Goal: Task Accomplishment & Management: Manage account settings

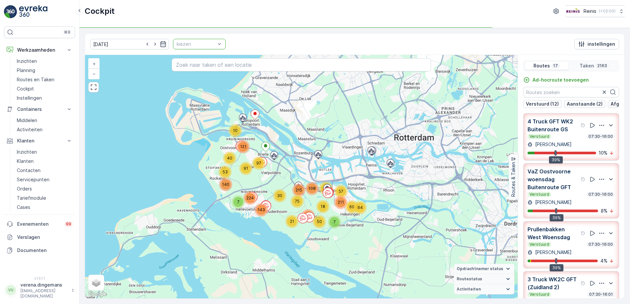
scroll to position [709, 0]
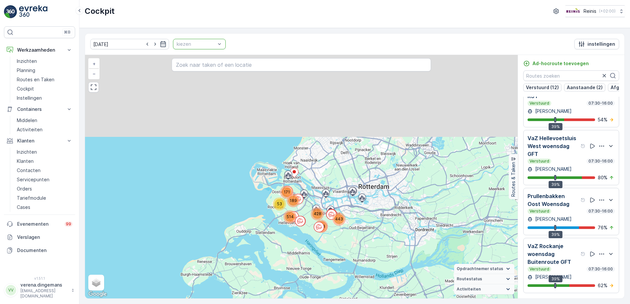
drag, startPoint x: 295, startPoint y: 117, endPoint x: 296, endPoint y: 194, distance: 76.4
click at [296, 194] on div "53 171 514 189 364 428 443 + − Satelliet stappenplan Terrein Hybride Leaflet Sn…" at bounding box center [301, 177] width 432 height 244
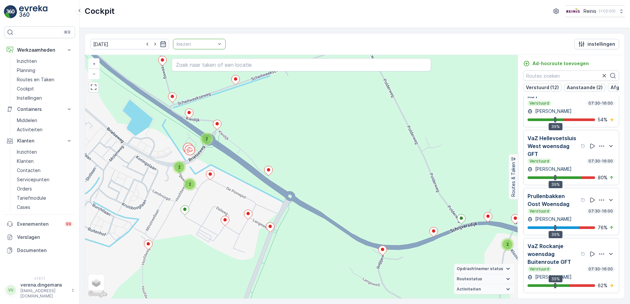
drag, startPoint x: 261, startPoint y: 167, endPoint x: 246, endPoint y: 205, distance: 40.8
click at [246, 205] on div "2 2 3 2 2 3 2 2 3 2 2 2 3 2 2 2 3 2 3 2 2 2 2 2 2 2 2 2 2 2 2 2 2 2 2 2 4 4 2 2…" at bounding box center [301, 177] width 432 height 244
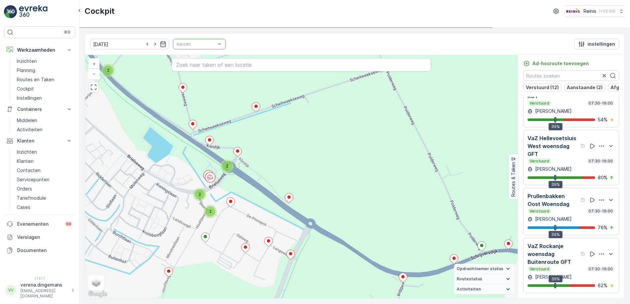
click at [277, 156] on div "2 2 3 2 2 3 2 2 3 2 2 2 3 2 2 2 3 2 3 2 2 2 2 2 2 2 2 2 2 2 2 2 2 2 2 2 4 4 2 2…" at bounding box center [301, 177] width 432 height 244
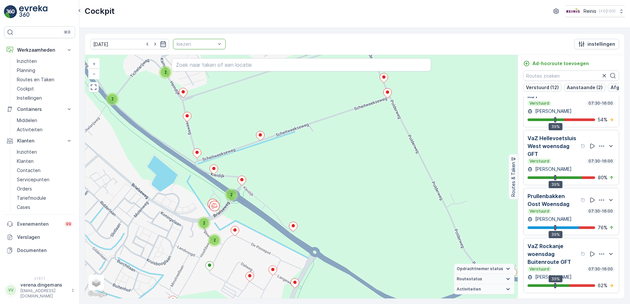
drag, startPoint x: 253, startPoint y: 159, endPoint x: 252, endPoint y: 179, distance: 19.8
click at [252, 179] on div "2 2 3 2 2 3 2 2 3 2 2 2 3 2 2 2 3 2 3 2 2 2 2 2 2 2 2 2 2 2 2 2 2 2 2 2 4 4 2 2…" at bounding box center [301, 177] width 432 height 244
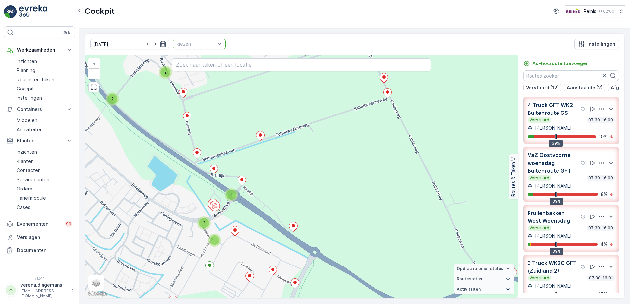
scroll to position [709, 0]
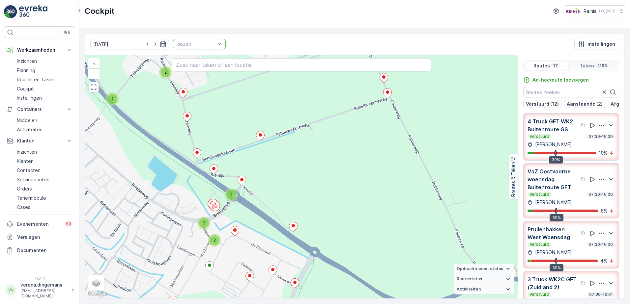
scroll to position [709, 0]
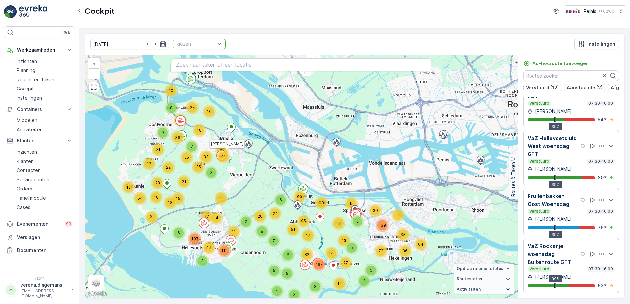
drag, startPoint x: 329, startPoint y: 206, endPoint x: 249, endPoint y: 152, distance: 96.8
click at [250, 152] on div "22 18 13 9 31 10 8 22 10 27 18 36 6 3 17 11 112 21 18 54 18 28 15 14 107 77 11 …" at bounding box center [301, 177] width 432 height 244
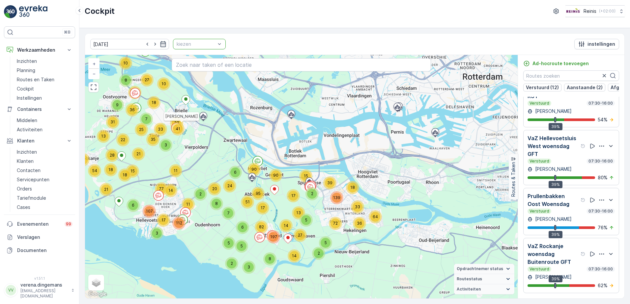
drag, startPoint x: 324, startPoint y: 213, endPoint x: 293, endPoint y: 201, distance: 33.5
click at [293, 201] on div "22 18 13 9 31 10 8 22 10 27 18 36 6 3 17 11 112 21 18 54 18 28 15 14 107 77 11 …" at bounding box center [301, 177] width 432 height 244
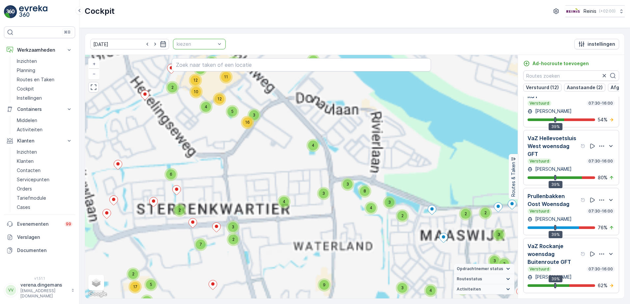
drag, startPoint x: 300, startPoint y: 191, endPoint x: 258, endPoint y: 121, distance: 81.8
click at [254, 123] on div "5 7 2 8 7 11 8 4 8 3 13 15 5 5 2 6 21 2 3 5 17 9 4 9 4 12 12 12 5 2 9 8 8 2 2 4…" at bounding box center [301, 177] width 432 height 244
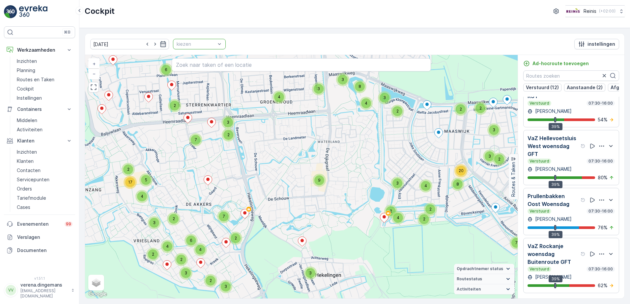
drag, startPoint x: 248, startPoint y: 249, endPoint x: 289, endPoint y: 213, distance: 55.3
click at [289, 213] on div "3 5 4 2 4 2 2 2 5 2 2 3 3 3 3 4 5 2 2 3 3 3 2 3 2 2 3 2 3 2 3 2 3 2 2 2 2 2 2 2…" at bounding box center [301, 177] width 432 height 244
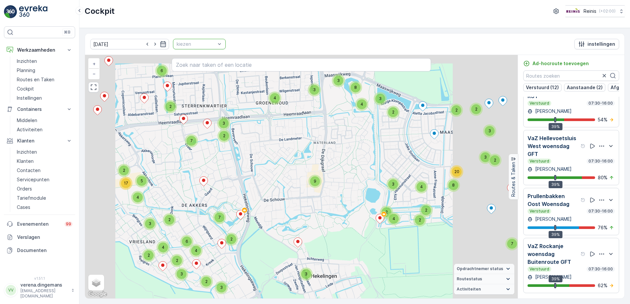
drag, startPoint x: 330, startPoint y: 224, endPoint x: 371, endPoint y: 187, distance: 54.8
click at [321, 226] on div "2 2 3 2 3 3 2 2 2 2 2 2 2 2 2 2 2 2 4 2 2 4 2 5 2 2 2 7 2 3 6 3 2 2 3 3 4 2 5 2…" at bounding box center [301, 177] width 432 height 244
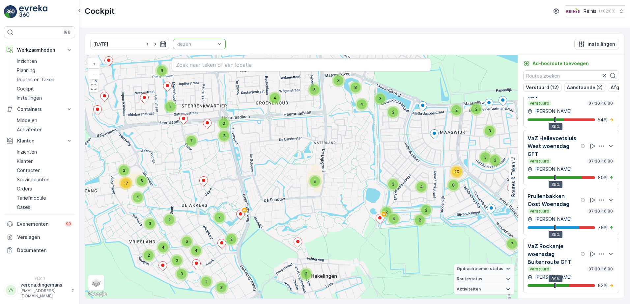
click at [350, 233] on div "3 5 4 2 4 2 2 2 5 2 2 3 3 3 3 4 5 2 2 3 3 3 2 3 2 2 3 2 3 2 3 2 3 2 2 2 2 2 2 2…" at bounding box center [301, 177] width 432 height 244
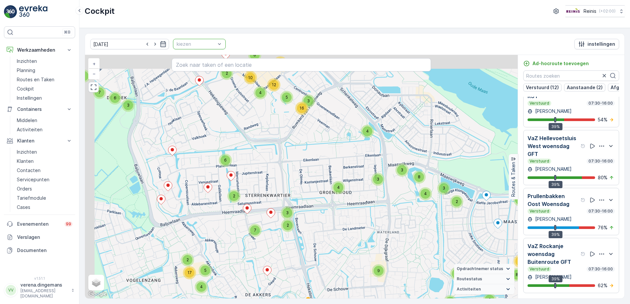
drag, startPoint x: 322, startPoint y: 192, endPoint x: 336, endPoint y: 209, distance: 21.6
click at [336, 209] on div "3 5 4 2 4 2 2 2 5 2 2 3 3 3 3 4 5 2 2 3 3 3 2 3 2 2 3 2 3 2 3 2 3 2 2 2 2 2 2 2…" at bounding box center [301, 177] width 432 height 244
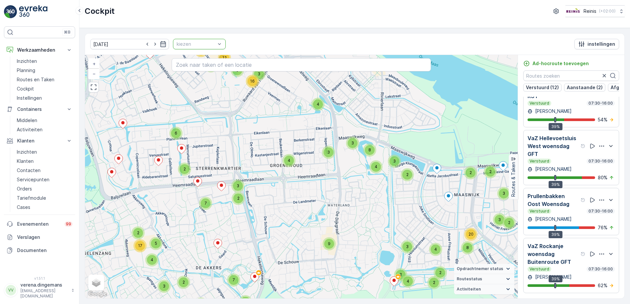
drag, startPoint x: 330, startPoint y: 206, endPoint x: 257, endPoint y: 152, distance: 90.9
click at [257, 153] on div "3 5 4 2 4 2 2 2 5 2 2 3 3 3 3 4 5 2 2 3 3 3 2 3 2 2 3 2 3 2 3 2 3 2 2 2 2 2 2 2…" at bounding box center [301, 177] width 432 height 244
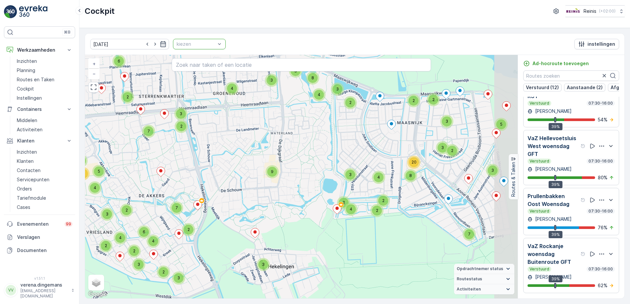
drag, startPoint x: 287, startPoint y: 216, endPoint x: 249, endPoint y: 166, distance: 62.3
click at [249, 166] on div "3 5 4 2 4 2 2 2 5 2 2 3 3 3 3 4 5 2 2 3 3 3 2 3 2 2 3 2 3 2 3 2 3 2 2 2 2 2 2 2…" at bounding box center [301, 177] width 432 height 244
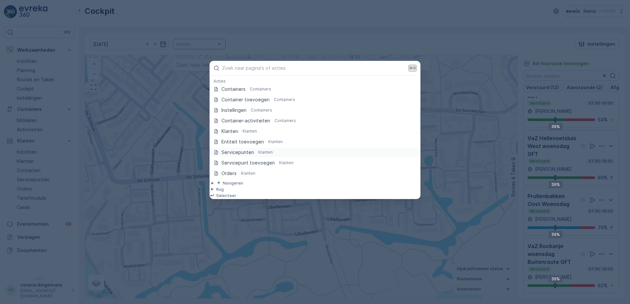
click at [247, 153] on p "Servicepunten" at bounding box center [237, 152] width 33 height 7
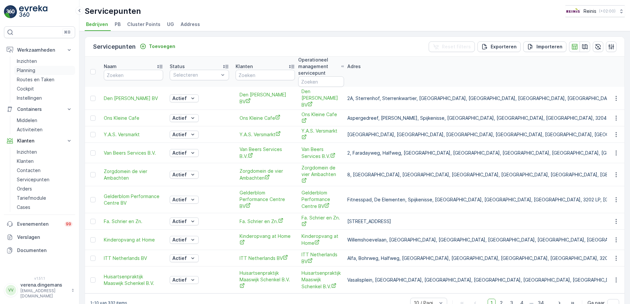
click at [34, 69] on p "Planning" at bounding box center [26, 70] width 18 height 7
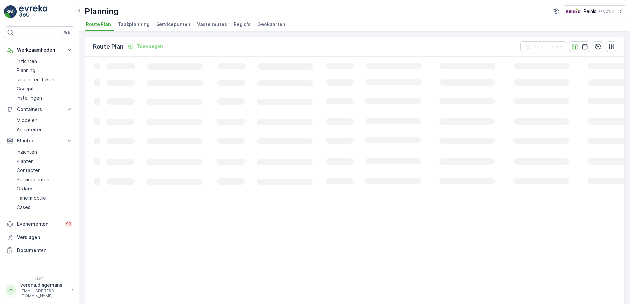
click at [177, 25] on span "Servicepunten" at bounding box center [173, 24] width 34 height 7
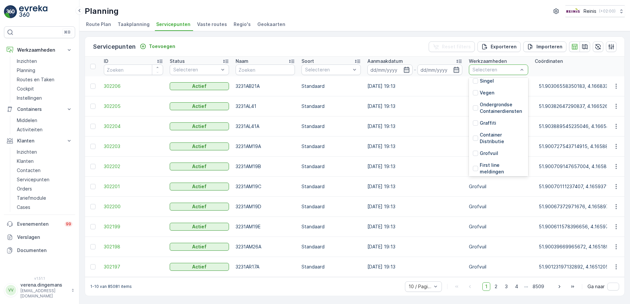
scroll to position [149, 0]
click at [475, 146] on div at bounding box center [475, 145] width 5 height 5
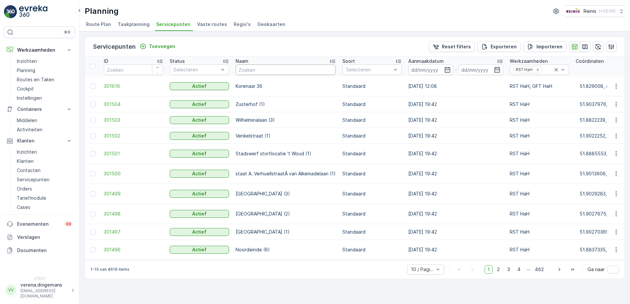
click at [260, 69] on input "text" at bounding box center [285, 70] width 100 height 11
type input "karperveen"
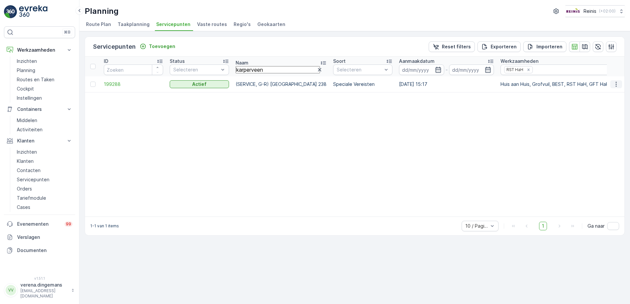
click at [615, 85] on icon "button" at bounding box center [616, 84] width 7 height 7
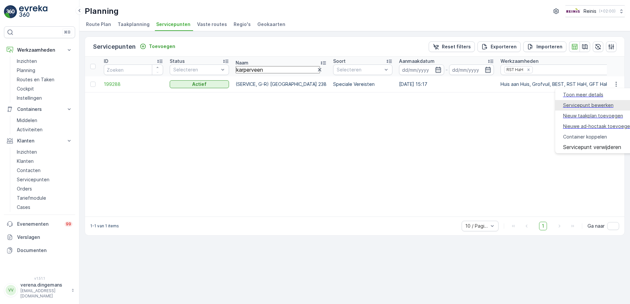
click at [580, 103] on span "Servicepunt bewerken" at bounding box center [588, 105] width 50 height 7
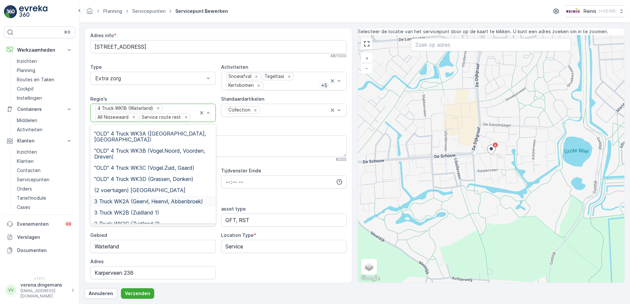
scroll to position [165, 0]
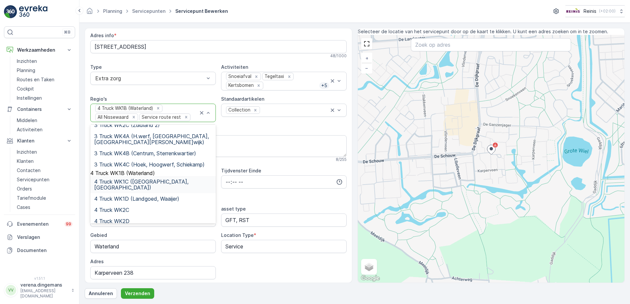
click at [151, 179] on span "4 Truck WK1C (Maaswijk West, Waterland)" at bounding box center [153, 185] width 118 height 12
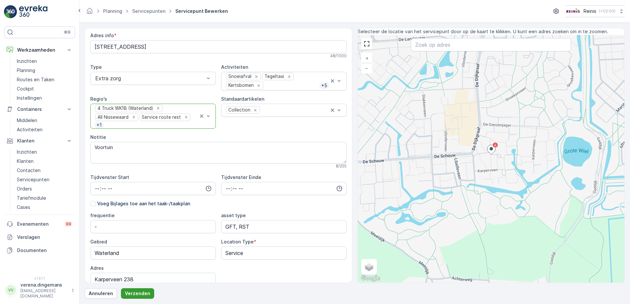
click at [138, 293] on p "Verzenden" at bounding box center [137, 293] width 25 height 7
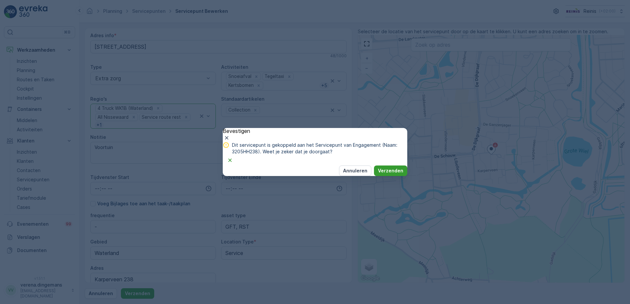
click at [385, 174] on p "Verzenden" at bounding box center [390, 171] width 25 height 7
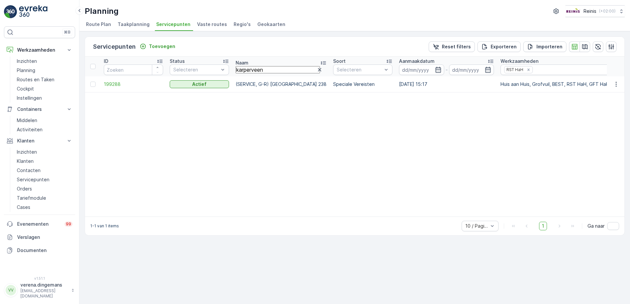
drag, startPoint x: 269, startPoint y: 68, endPoint x: 233, endPoint y: 68, distance: 35.6
click at [233, 68] on th "Naam karperveen" at bounding box center [280, 67] width 97 height 20
type input "groenoord 131"
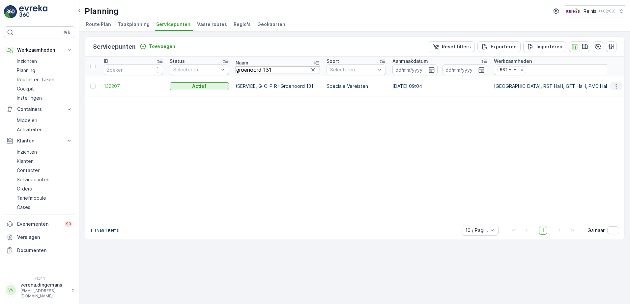
click at [616, 87] on icon "button" at bounding box center [615, 86] width 1 height 5
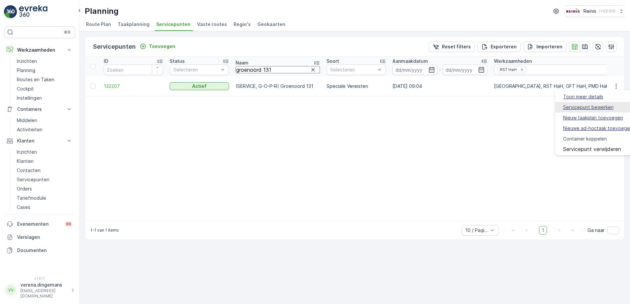
click at [581, 106] on span "Servicepunt bewerken" at bounding box center [588, 107] width 50 height 7
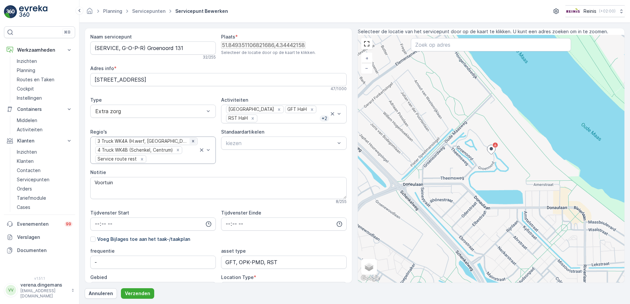
click at [192, 143] on icon "Remove 3 Truck WK4A (H.werf, Centrum, Schenkel, G.wijk)" at bounding box center [193, 141] width 5 height 5
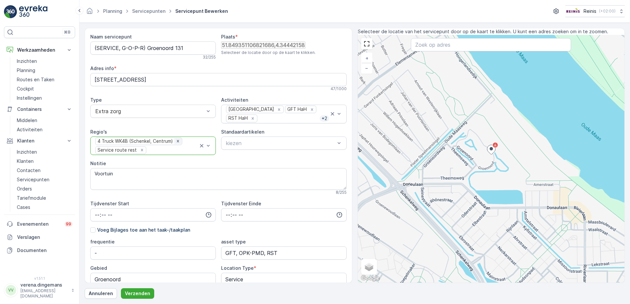
click at [178, 143] on icon "Remove 4 Truck WK4B (Schenkel, Centrum)" at bounding box center [178, 141] width 5 height 5
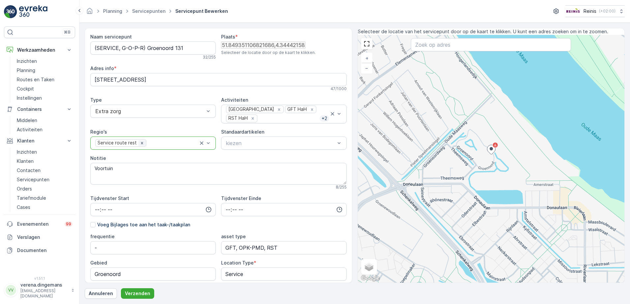
click at [141, 144] on icon "Remove Service route rest" at bounding box center [142, 143] width 5 height 5
click at [120, 128] on span "Standaard" at bounding box center [107, 127] width 26 height 6
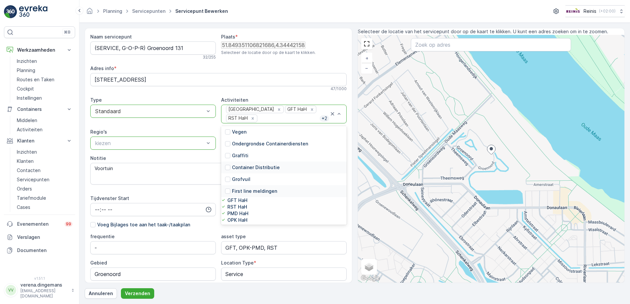
scroll to position [144, 0]
click at [226, 205] on icon at bounding box center [223, 207] width 5 height 5
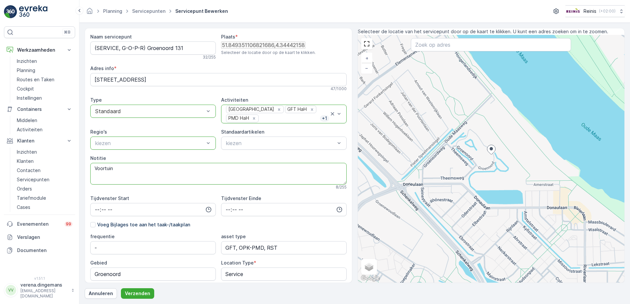
drag, startPoint x: 100, startPoint y: 172, endPoint x: 84, endPoint y: 173, distance: 16.1
click at [84, 173] on form "Naam servicepunt (SERVICE, G-O-P-R) Groenoord 131 32 / 255 Plaats * 51.84935110…" at bounding box center [354, 164] width 550 height 282
drag, startPoint x: 121, startPoint y: 172, endPoint x: 87, endPoint y: 170, distance: 33.7
click at [87, 170] on div "Naam servicepunt (SERVICE, G-O-P-R) Groenoord 131 32 / 255 Plaats * 51.84935110…" at bounding box center [218, 155] width 267 height 255
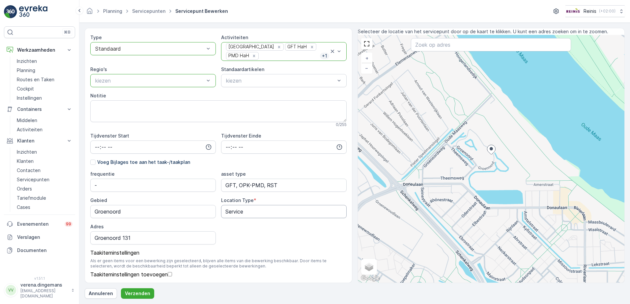
click at [253, 205] on Type "Service" at bounding box center [283, 211] width 125 height 13
click at [221, 205] on Type "Service" at bounding box center [283, 211] width 125 height 13
type Type "S"
click at [252, 219] on div "frequentie - asset type GFT, OPK-PMD, RST Gebied Groenoord Location Type * S Ad…" at bounding box center [218, 208] width 256 height 74
drag, startPoint x: 223, startPoint y: 185, endPoint x: 206, endPoint y: 186, distance: 17.2
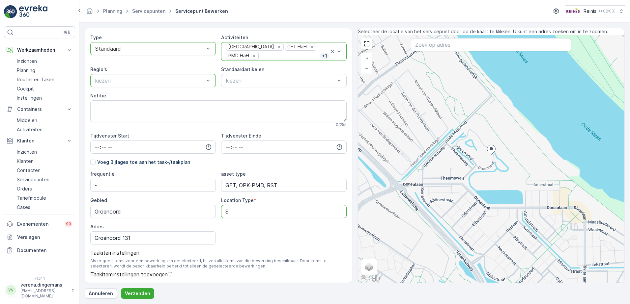
click at [206, 186] on div "frequentie - asset type GFT, OPK-PMD, RST Gebied Groenoord Location Type * S Ad…" at bounding box center [218, 208] width 256 height 74
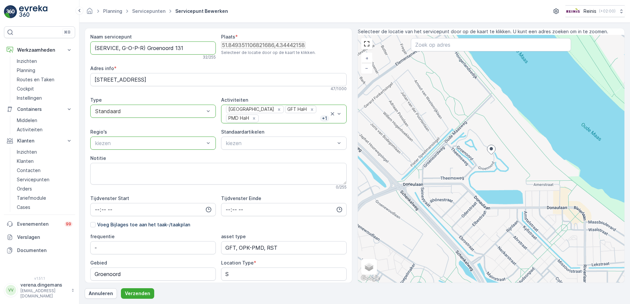
drag, startPoint x: 136, startPoint y: 47, endPoint x: 83, endPoint y: 48, distance: 53.0
click at [83, 48] on form "Naam servicepunt (SERVICE, G-O-P-R) Groenoord 131 32 / 255 Plaats * 51.84935110…" at bounding box center [354, 164] width 550 height 282
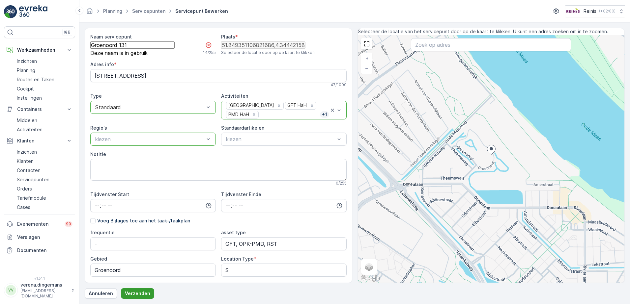
type servicepunt "Groenoord 131"
click at [136, 292] on p "Verzenden" at bounding box center [137, 293] width 25 height 7
click at [136, 294] on p "Verzenden" at bounding box center [137, 293] width 25 height 7
click at [97, 47] on servicepunt "Groenoord 131" at bounding box center [132, 44] width 84 height 7
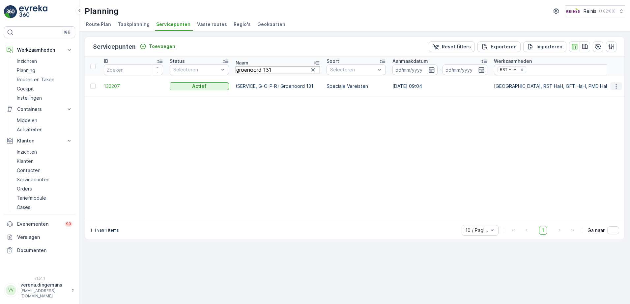
click at [615, 87] on icon "button" at bounding box center [616, 86] width 7 height 7
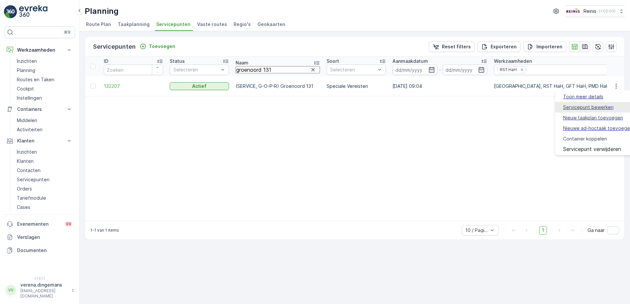
click at [573, 105] on span "Servicepunt bewerken" at bounding box center [588, 107] width 50 height 7
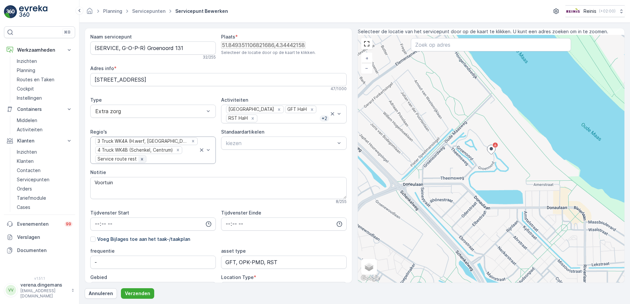
click at [141, 160] on icon "Remove Service route rest" at bounding box center [142, 159] width 2 height 2
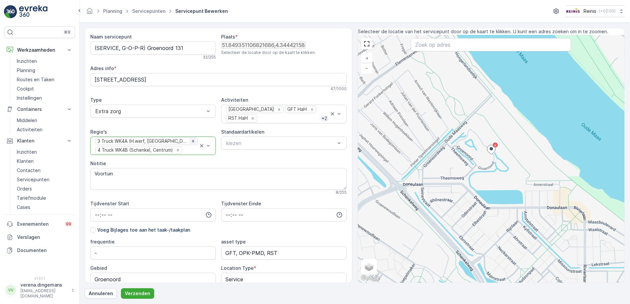
click at [194, 143] on icon "Remove 3 Truck WK4A (H.werf, Centrum, Schenkel, G.wijk)" at bounding box center [193, 141] width 5 height 5
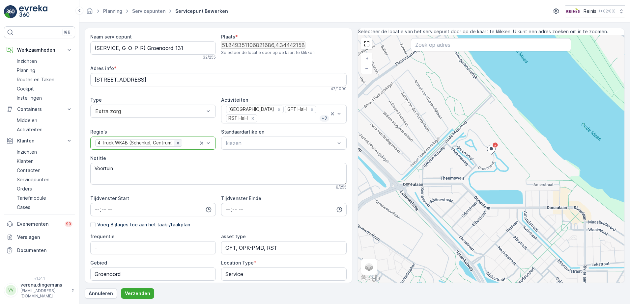
click at [176, 146] on icon "Remove 4 Truck WK4B (Schenkel, Centrum)" at bounding box center [178, 143] width 5 height 5
drag, startPoint x: 246, startPoint y: 276, endPoint x: 217, endPoint y: 270, distance: 29.5
click at [217, 270] on div "frequentie - asset type GFT, OPK-PMD, RST Gebied Groenoord Location Type * Serv…" at bounding box center [218, 270] width 256 height 74
type Type "hah"
click at [136, 295] on p "Verzenden" at bounding box center [137, 293] width 25 height 7
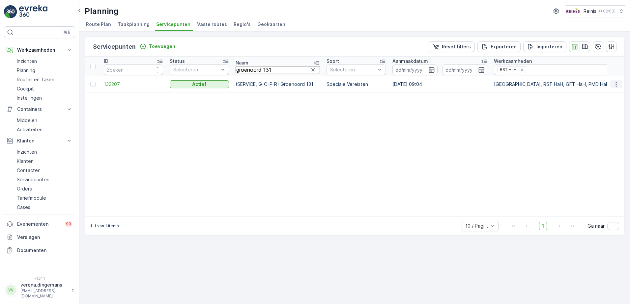
click at [616, 85] on icon "button" at bounding box center [616, 84] width 7 height 7
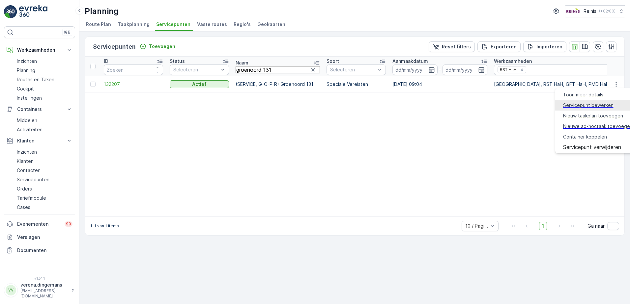
click at [587, 103] on span "Servicepunt bewerken" at bounding box center [588, 105] width 50 height 7
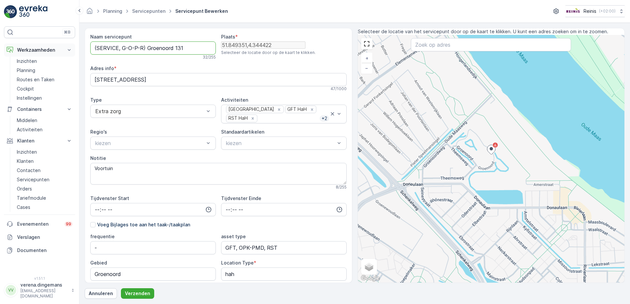
drag, startPoint x: 147, startPoint y: 47, endPoint x: 69, endPoint y: 47, distance: 77.4
click at [70, 48] on div "⌘B Werkzaamheden Inzichten Planning Routes en Taken Cockpit Instellingen Contai…" at bounding box center [315, 152] width 630 height 304
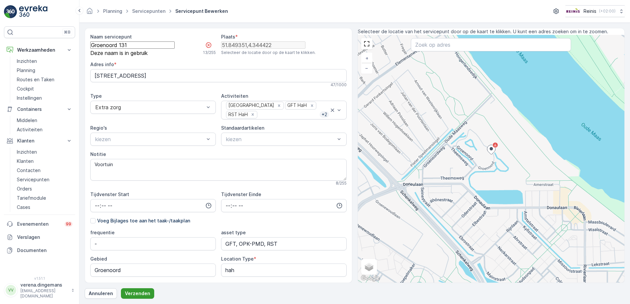
click at [132, 292] on p "Verzenden" at bounding box center [137, 293] width 25 height 7
click at [131, 291] on p "Verzenden" at bounding box center [137, 293] width 25 height 7
click at [132, 48] on servicepunt "Groenoord 131" at bounding box center [132, 44] width 84 height 7
type servicepunt "Groenoord 131 oud"
click at [137, 295] on p "Verzenden" at bounding box center [137, 293] width 25 height 7
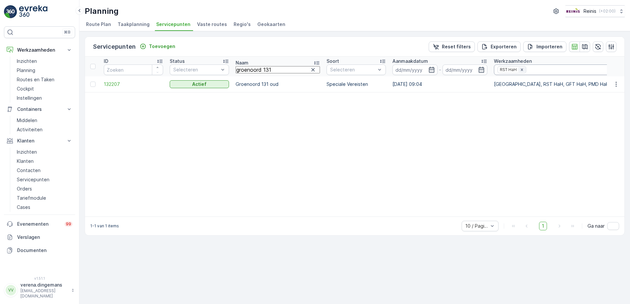
click at [519, 69] on icon "Remove RST HaH" at bounding box center [521, 70] width 5 height 5
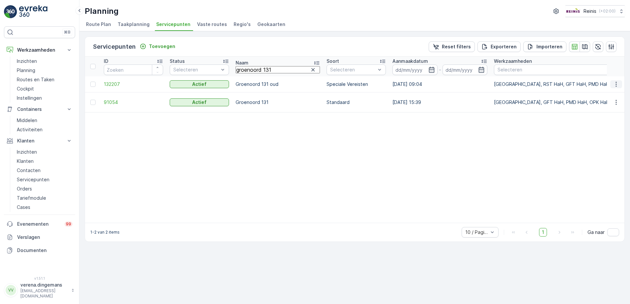
click at [616, 84] on icon "button" at bounding box center [616, 84] width 7 height 7
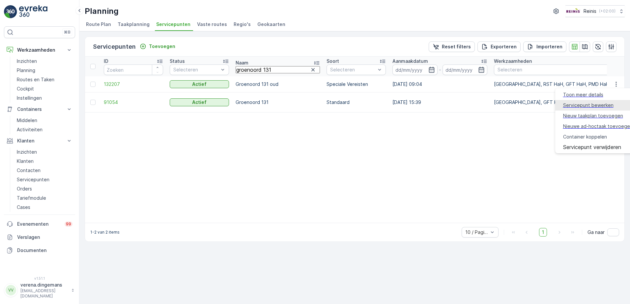
click at [593, 103] on span "Servicepunt bewerken" at bounding box center [588, 105] width 50 height 7
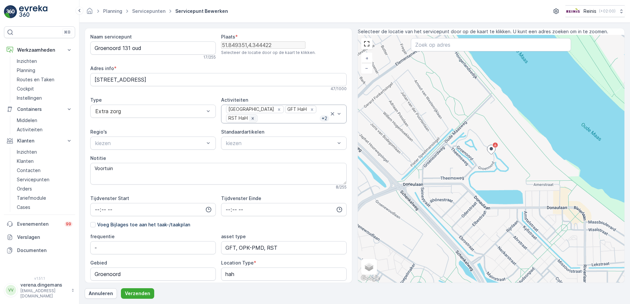
click at [252, 119] on icon "Remove RST HaH" at bounding box center [253, 118] width 2 height 2
click at [139, 296] on p "Verzenden" at bounding box center [137, 293] width 25 height 7
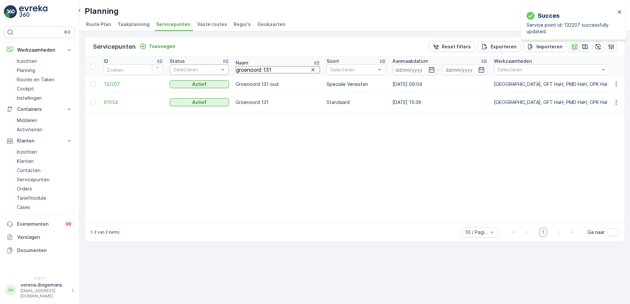
drag, startPoint x: 274, startPoint y: 71, endPoint x: 217, endPoint y: 67, distance: 57.1
type input "beeth 4"
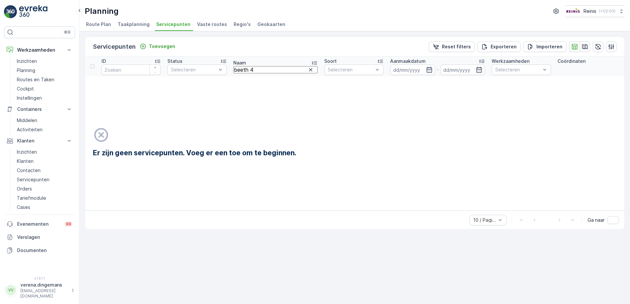
click at [252, 69] on input "beeth 4" at bounding box center [275, 69] width 84 height 7
type input "beethovenstraat4"
click at [173, 24] on span "Servicepunten" at bounding box center [173, 24] width 34 height 7
click at [309, 69] on icon "button" at bounding box center [310, 69] width 3 height 3
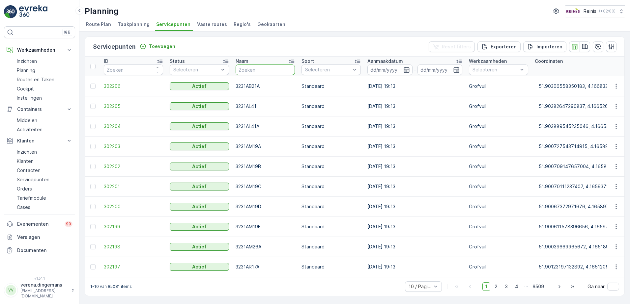
click at [252, 70] on input "text" at bounding box center [264, 70] width 59 height 11
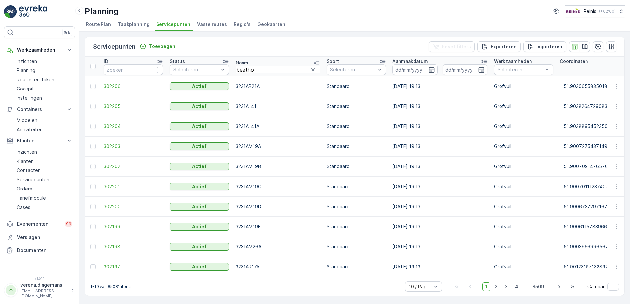
type input "beethov"
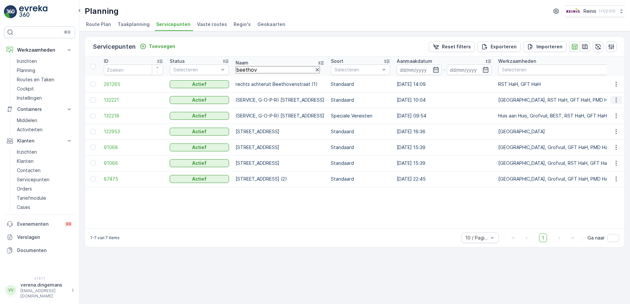
click at [615, 100] on icon "button" at bounding box center [616, 100] width 7 height 7
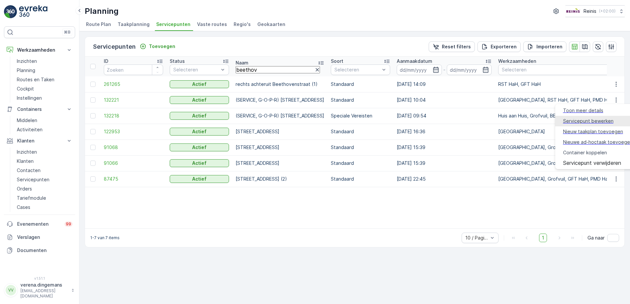
click at [577, 120] on span "Servicepunt bewerken" at bounding box center [588, 121] width 50 height 7
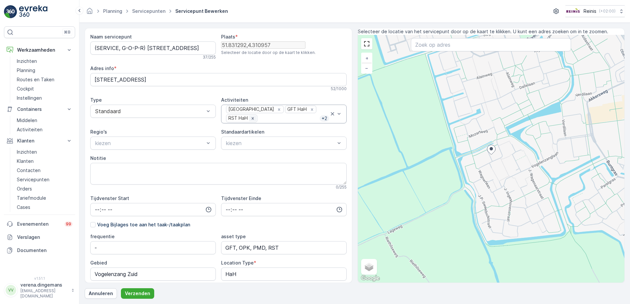
click at [253, 119] on icon "Remove RST HaH" at bounding box center [252, 118] width 5 height 5
click at [133, 290] on p "Verzenden" at bounding box center [137, 293] width 25 height 7
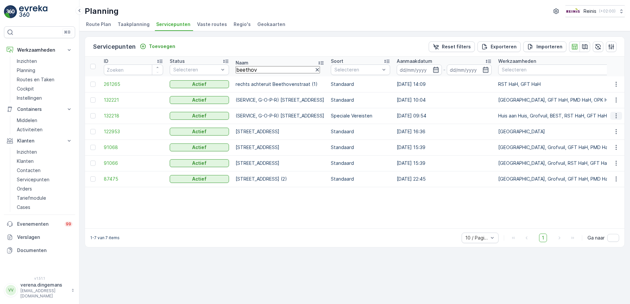
click at [617, 116] on icon "button" at bounding box center [616, 116] width 7 height 7
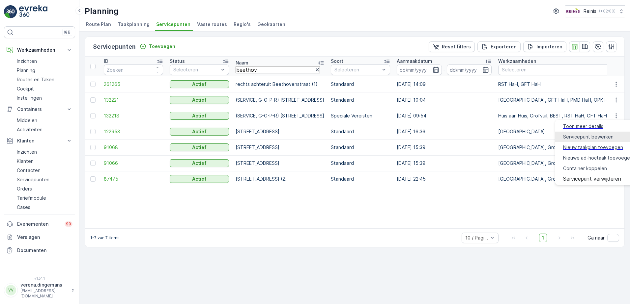
click at [576, 135] on span "Servicepunt bewerken" at bounding box center [588, 137] width 50 height 7
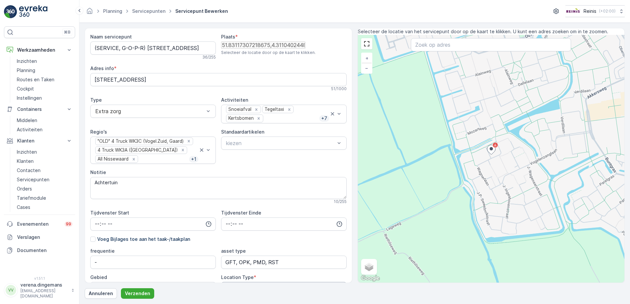
scroll to position [103, 0]
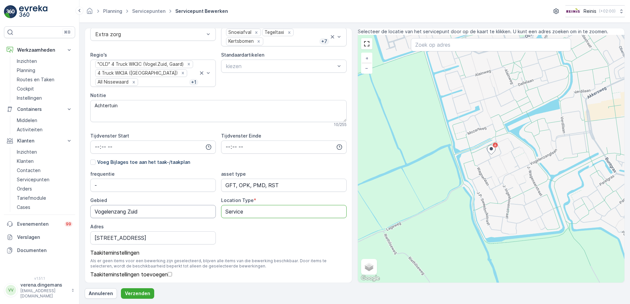
drag, startPoint x: 223, startPoint y: 190, endPoint x: 207, endPoint y: 185, distance: 17.0
click at [207, 185] on div "frequentie - asset type GFT, OPK, PMD, RST Gebied Vogelenzang Zuid Location Typ…" at bounding box center [218, 208] width 256 height 74
click at [190, 62] on icon at bounding box center [188, 64] width 5 height 5
type Type "standaard"
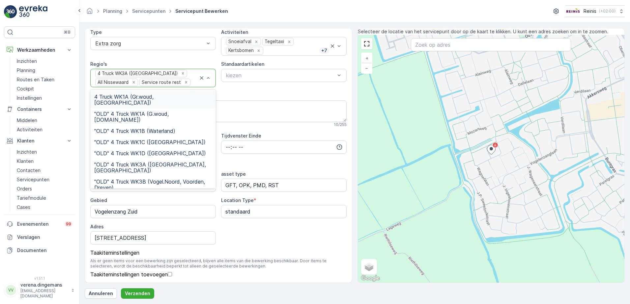
click at [161, 70] on div "4 Truck WK3A (Vogelenzang)" at bounding box center [141, 74] width 92 height 8
click at [134, 80] on icon "Remove All Nissewaard" at bounding box center [133, 82] width 5 height 5
click at [181, 72] on icon "Remove 4 Truck WK3A (Vogelenzang)" at bounding box center [182, 73] width 2 height 2
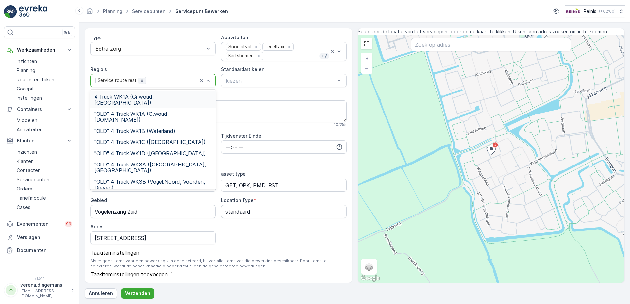
scroll to position [89, 0]
drag, startPoint x: 143, startPoint y: 56, endPoint x: 151, endPoint y: 57, distance: 8.7
click at [145, 77] on div "Service route rest" at bounding box center [120, 81] width 51 height 8
click at [141, 79] on icon "Remove Service route rest" at bounding box center [142, 80] width 2 height 2
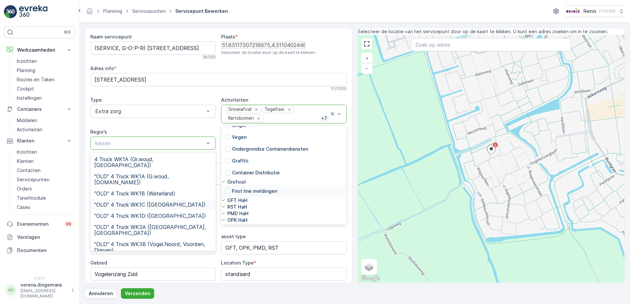
scroll to position [144, 0]
click at [226, 205] on icon at bounding box center [223, 207] width 5 height 5
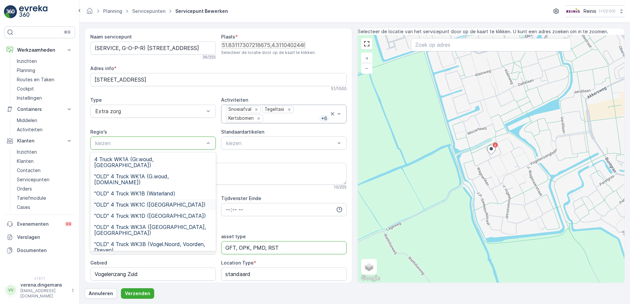
drag, startPoint x: 265, startPoint y: 248, endPoint x: 288, endPoint y: 249, distance: 23.1
click at [288, 249] on type "GFT, OPK, PMD, RST" at bounding box center [283, 247] width 125 height 13
type type "GFT, OPK, PMD"
click at [259, 292] on div "Annuleren Verzenden" at bounding box center [355, 293] width 540 height 11
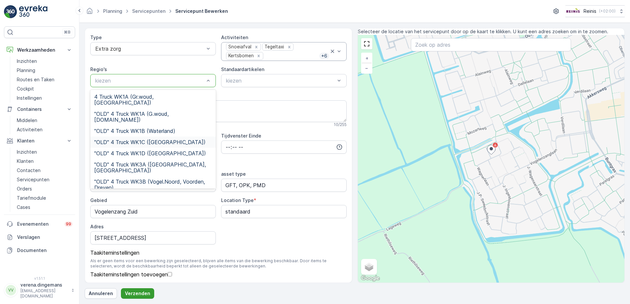
click at [136, 294] on p "Verzenden" at bounding box center [137, 293] width 25 height 7
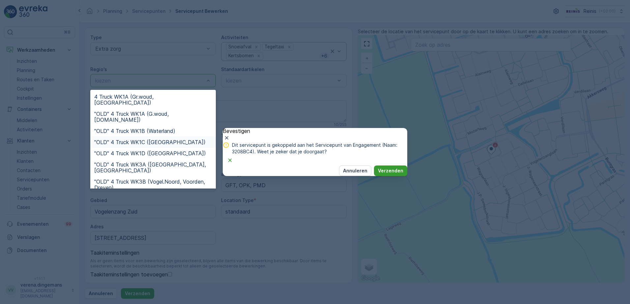
click at [384, 174] on p "Verzenden" at bounding box center [390, 171] width 25 height 7
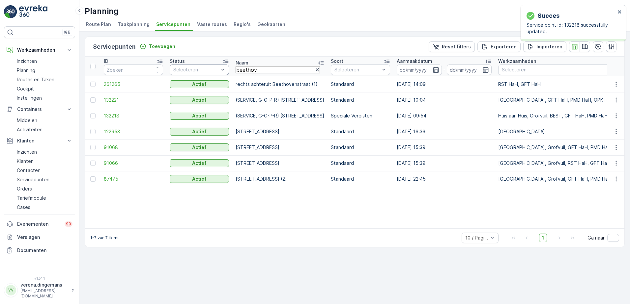
drag, startPoint x: 260, startPoint y: 70, endPoint x: 226, endPoint y: 66, distance: 34.2
type input "groenoo 131"
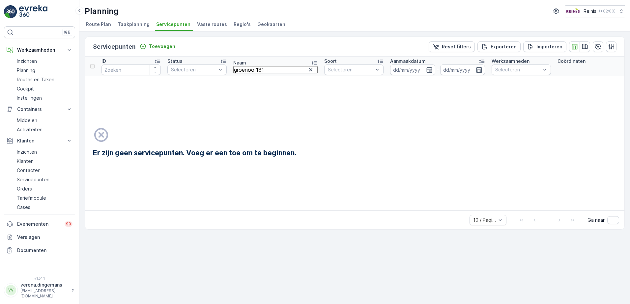
click at [255, 70] on input "groenoo 131" at bounding box center [275, 69] width 84 height 7
click at [258, 68] on input "groenoo 131" at bounding box center [275, 69] width 84 height 7
type input "groenoord131"
click at [261, 69] on input "groenoord131" at bounding box center [275, 69] width 84 height 7
type input "groenoord 131"
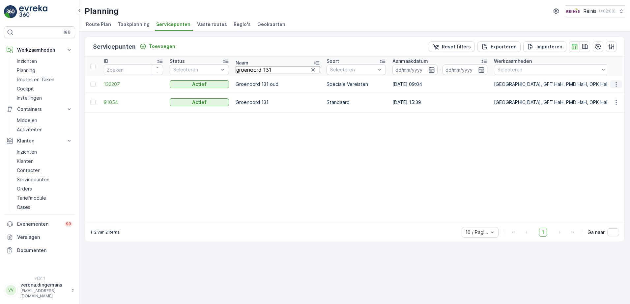
click at [614, 83] on icon "button" at bounding box center [616, 84] width 7 height 7
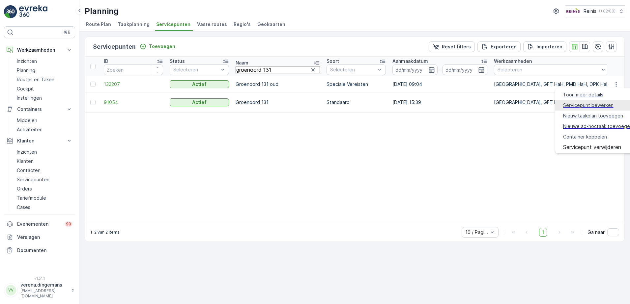
click at [578, 103] on span "Servicepunt bewerken" at bounding box center [588, 105] width 50 height 7
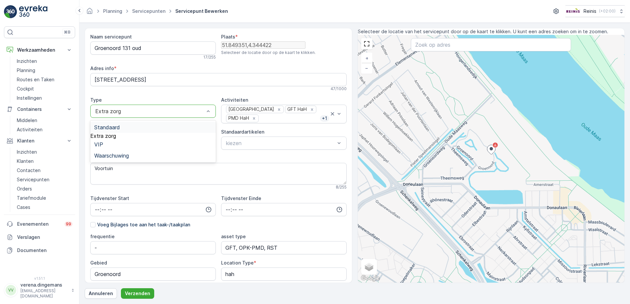
click at [123, 126] on div "Standaard" at bounding box center [153, 127] width 118 height 6
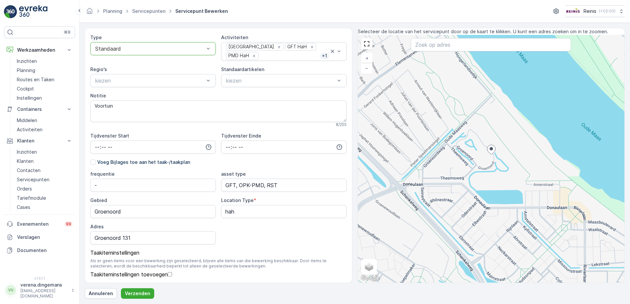
scroll to position [89, 0]
drag, startPoint x: 239, startPoint y: 186, endPoint x: 202, endPoint y: 183, distance: 37.3
click at [202, 183] on div "frequentie - asset type GFT, OPK-PMD, RST Gebied Groenoord Location Type * hah …" at bounding box center [218, 208] width 256 height 74
type Type "standaard"
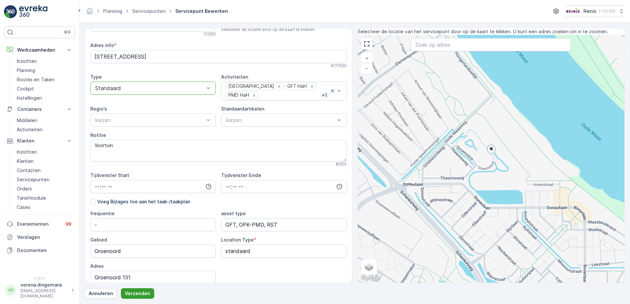
click at [136, 292] on p "Verzenden" at bounding box center [137, 293] width 25 height 7
